Goal: Transaction & Acquisition: Download file/media

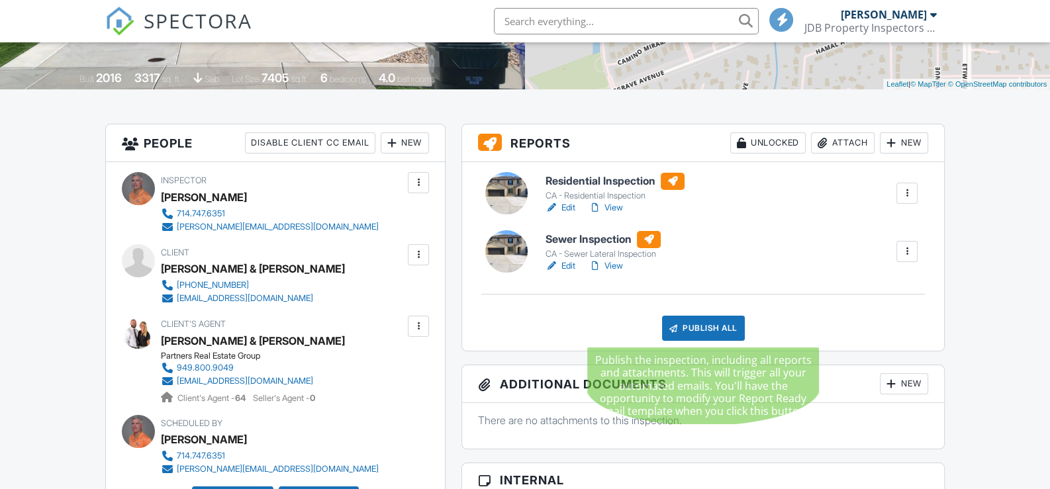
click at [706, 330] on div "Publish All" at bounding box center [703, 328] width 83 height 25
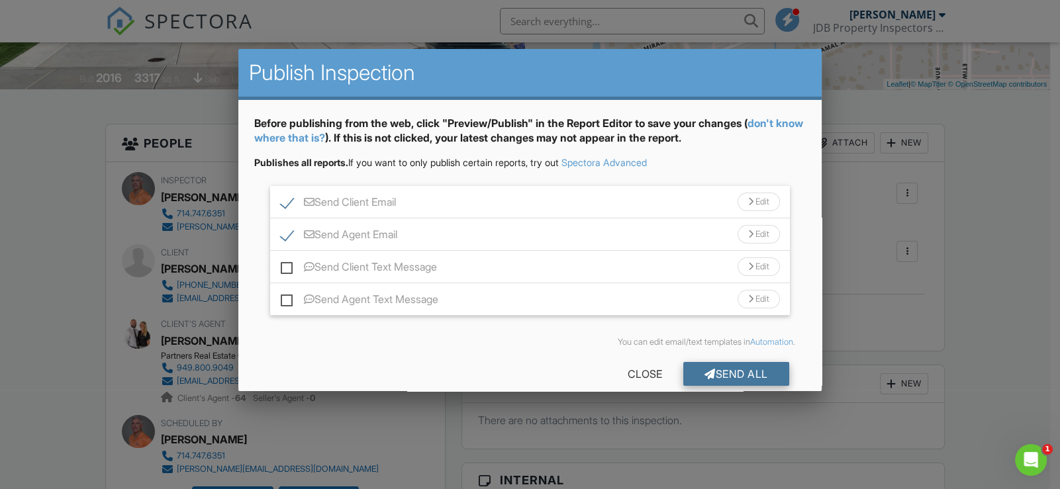
click at [729, 372] on div "Send All" at bounding box center [736, 374] width 106 height 24
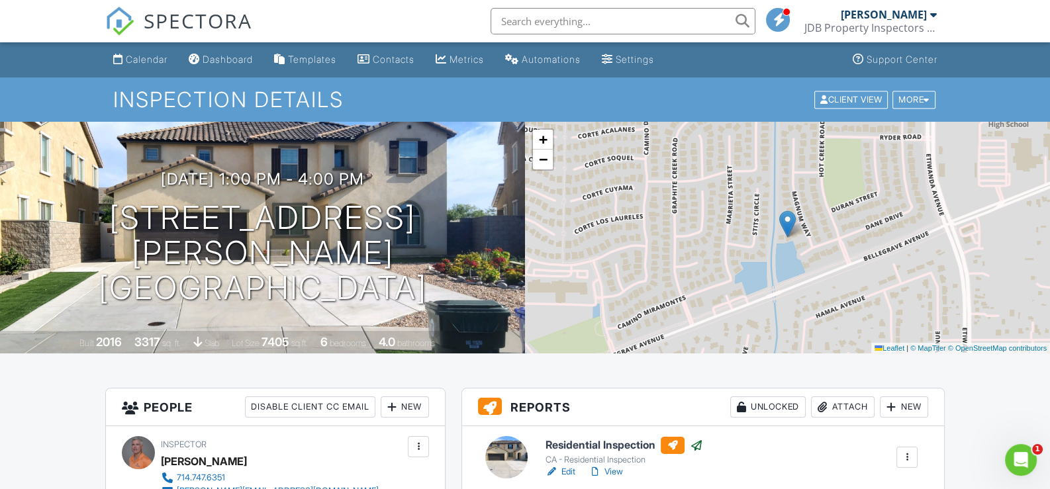
click at [543, 21] on input "text" at bounding box center [622, 21] width 265 height 26
click at [162, 61] on div "Calendar" at bounding box center [147, 59] width 42 height 11
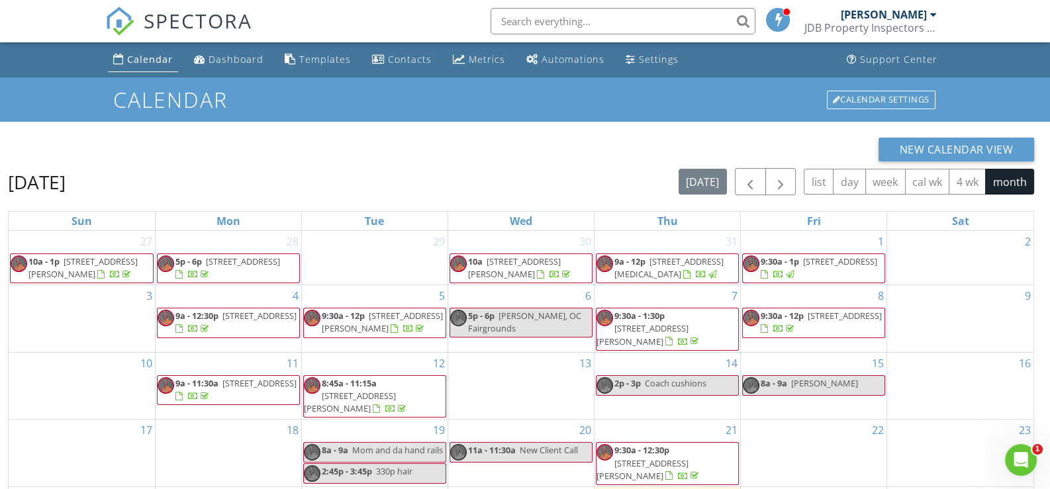
scroll to position [132, 0]
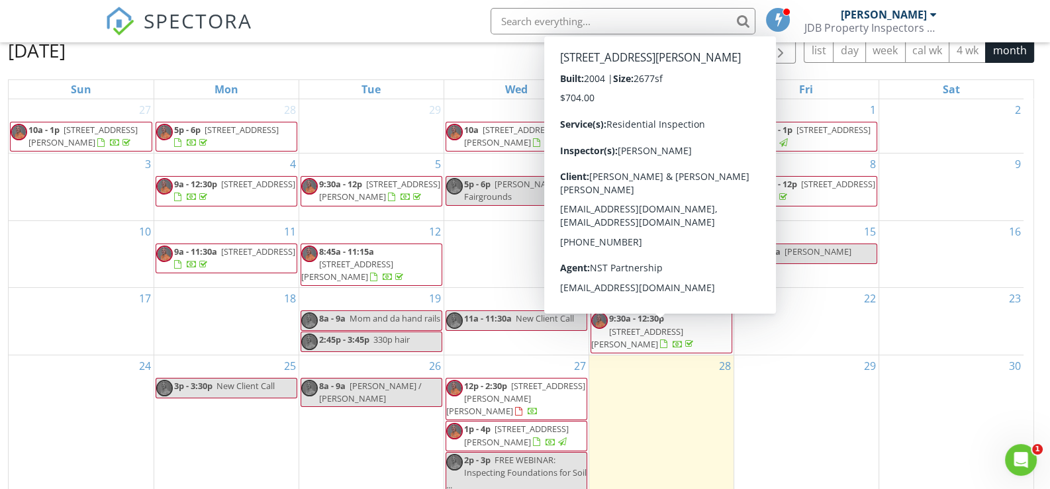
click at [643, 324] on span "9:30a - 12:30p" at bounding box center [636, 318] width 55 height 12
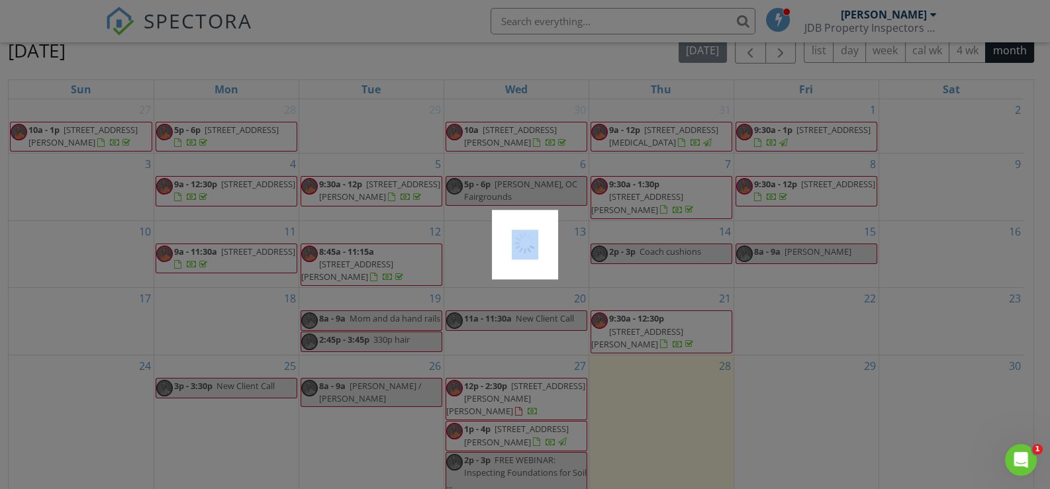
click at [643, 332] on div at bounding box center [525, 244] width 1050 height 489
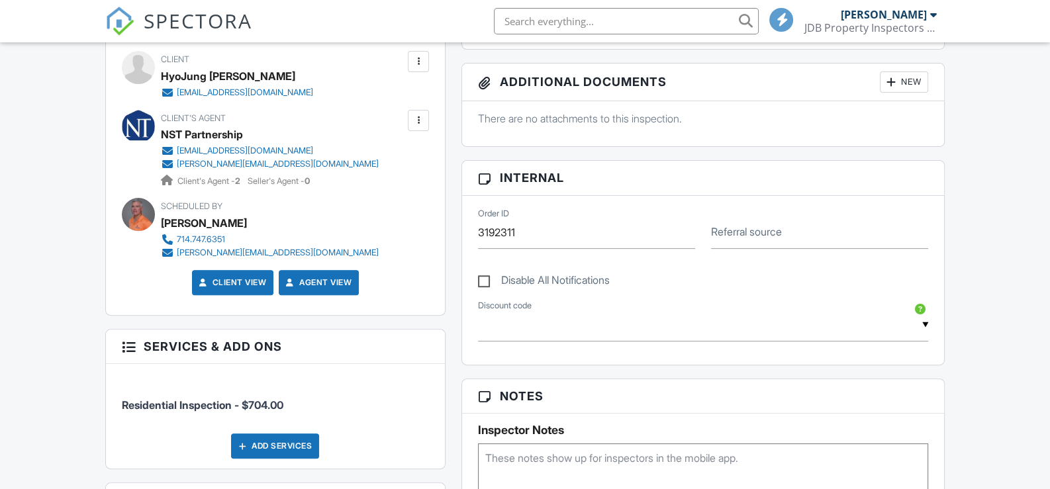
scroll to position [927, 0]
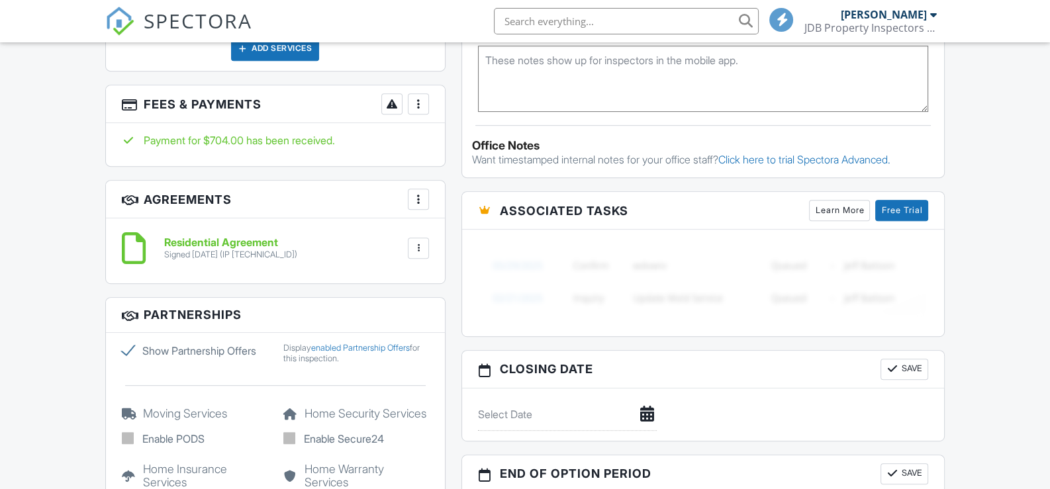
click at [418, 250] on div at bounding box center [418, 248] width 13 height 13
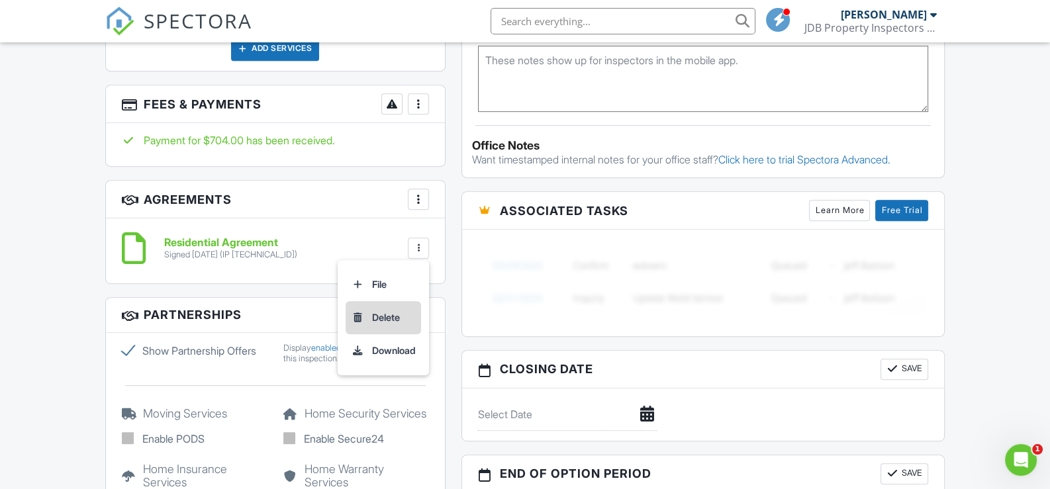
scroll to position [0, 0]
click at [395, 355] on li "Download" at bounding box center [382, 350] width 75 height 33
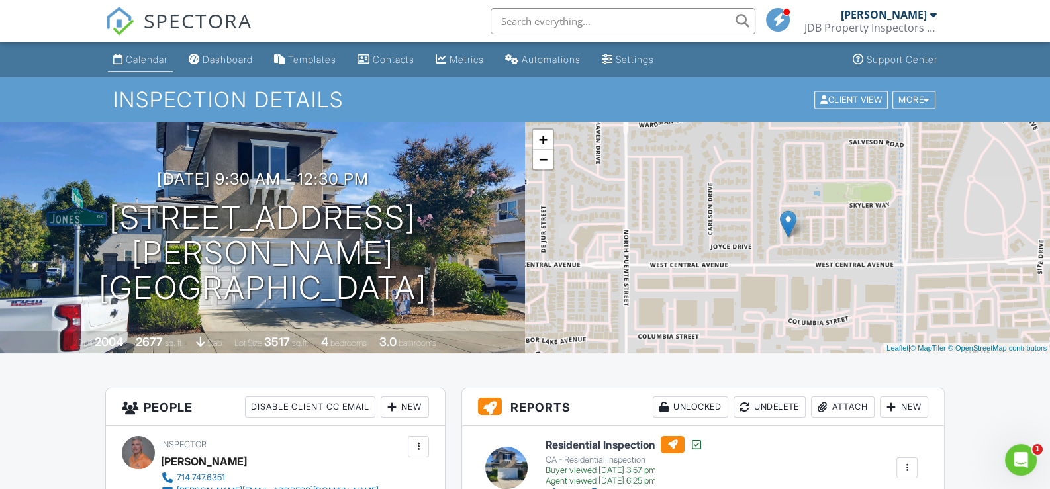
click at [155, 59] on div "Calendar" at bounding box center [147, 59] width 42 height 11
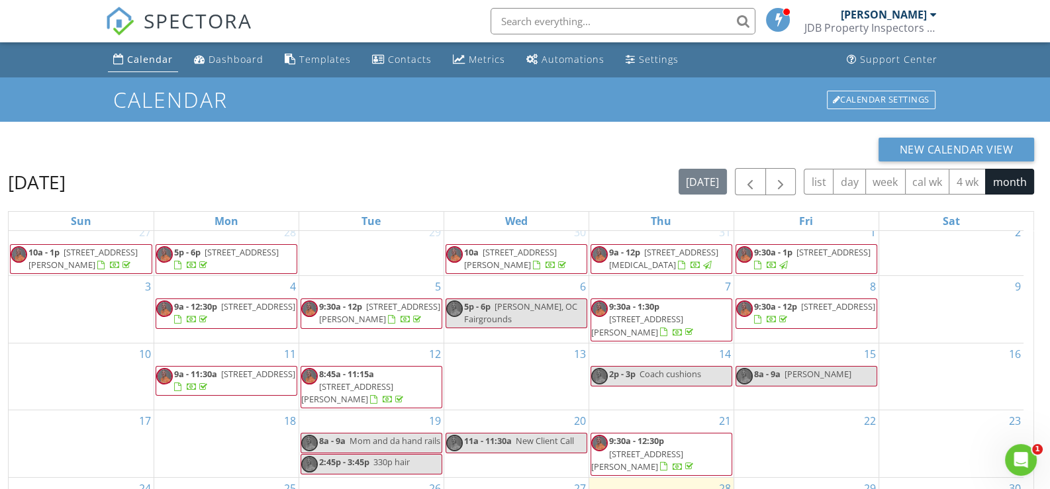
scroll to position [175, 0]
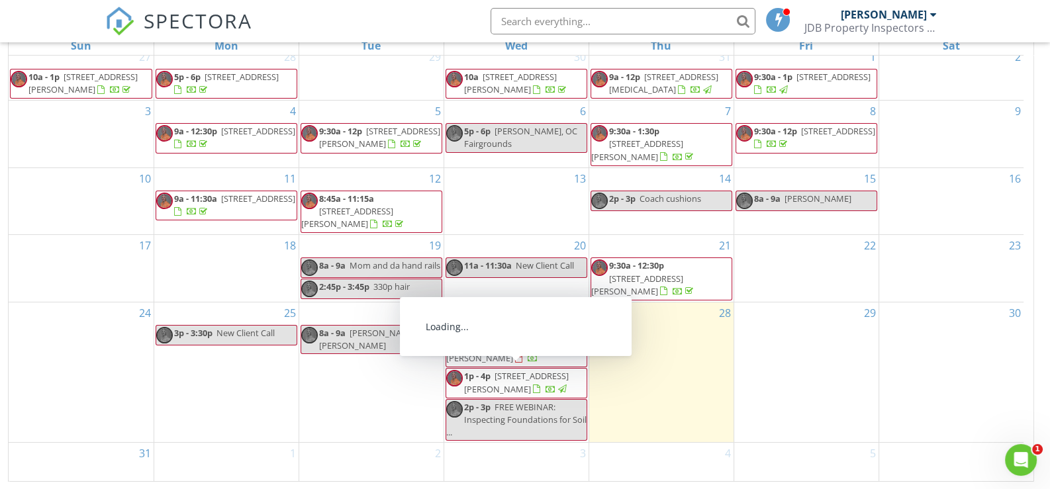
click at [506, 377] on span "[STREET_ADDRESS][PERSON_NAME]" at bounding box center [516, 382] width 105 height 24
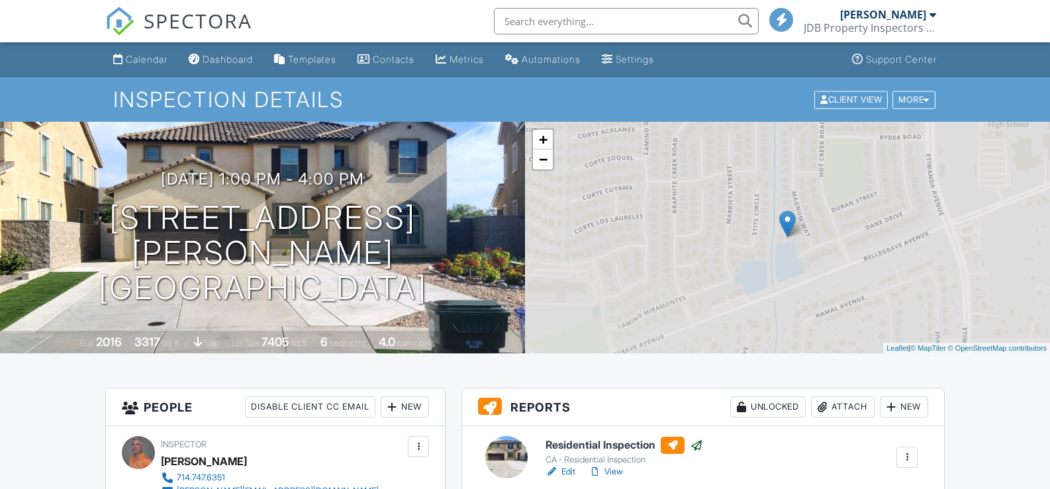
scroll to position [927, 0]
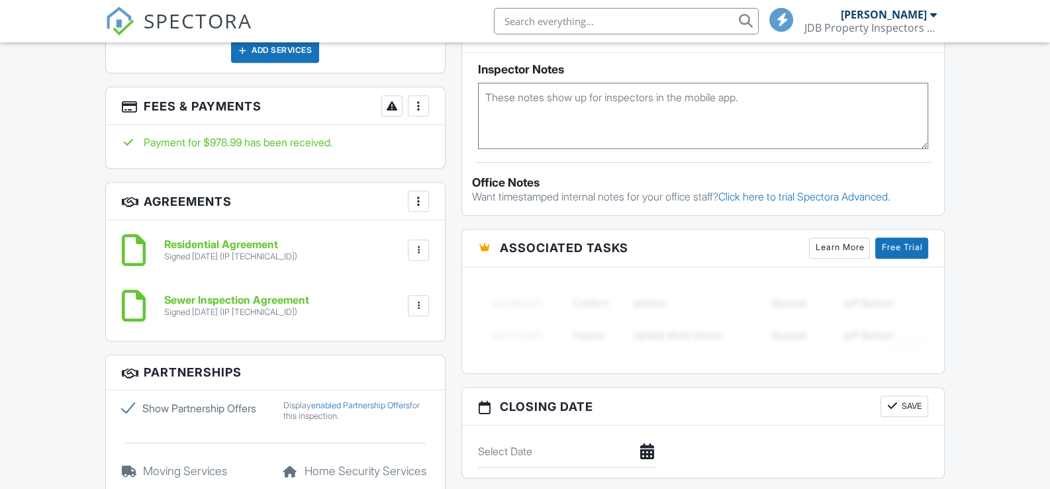
click at [416, 251] on div at bounding box center [418, 250] width 13 height 13
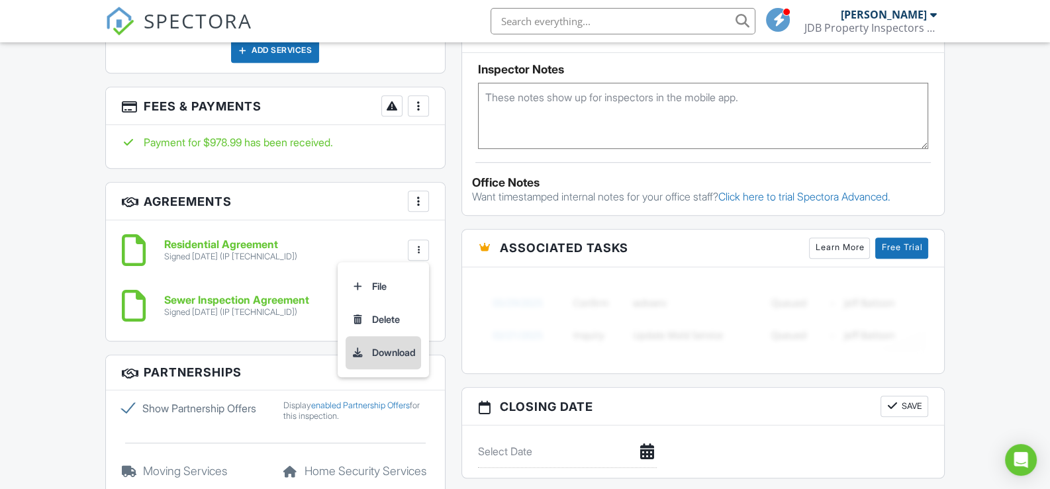
click at [408, 349] on li "Download" at bounding box center [382, 352] width 75 height 33
click at [420, 302] on div at bounding box center [418, 305] width 13 height 13
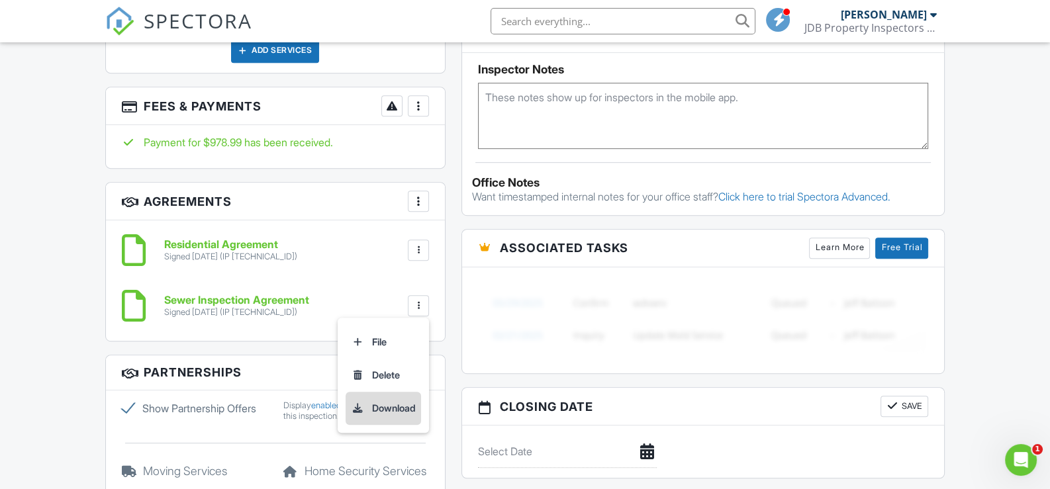
click at [404, 408] on li "Download" at bounding box center [382, 408] width 75 height 33
